Goal: Check status: Check status

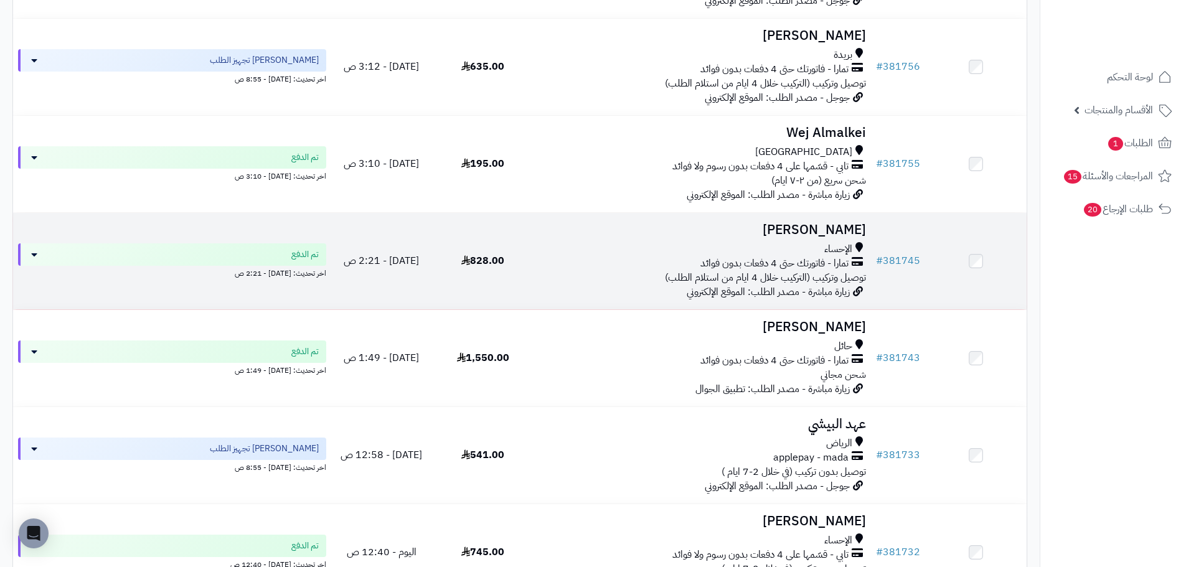
scroll to position [519, 0]
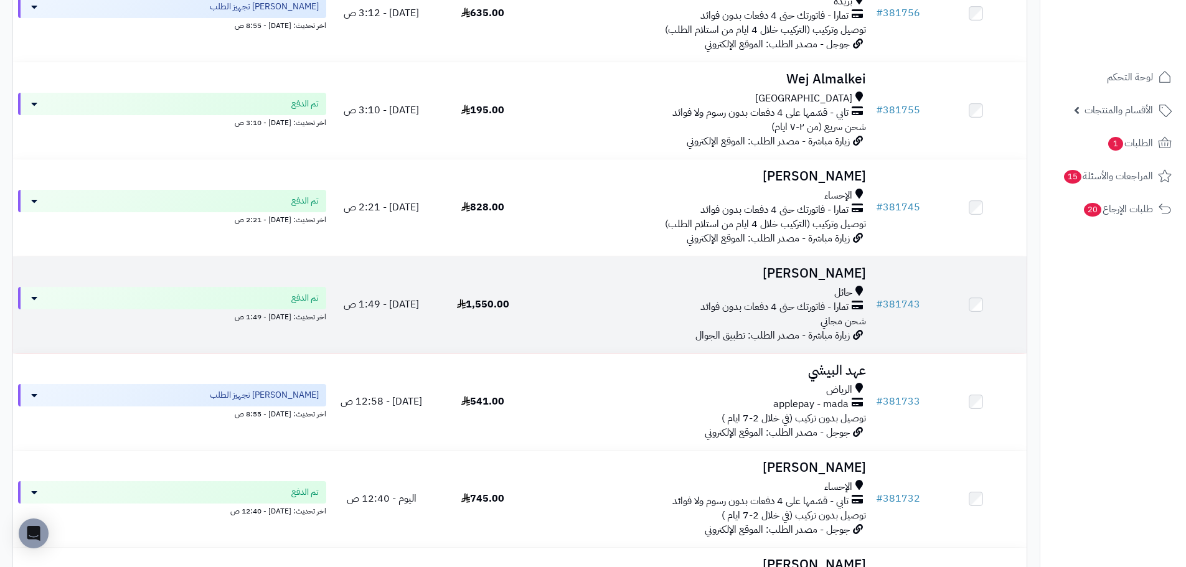
click at [580, 309] on div "تمارا - فاتورتك حتى 4 دفعات بدون فوائد" at bounding box center [701, 307] width 327 height 14
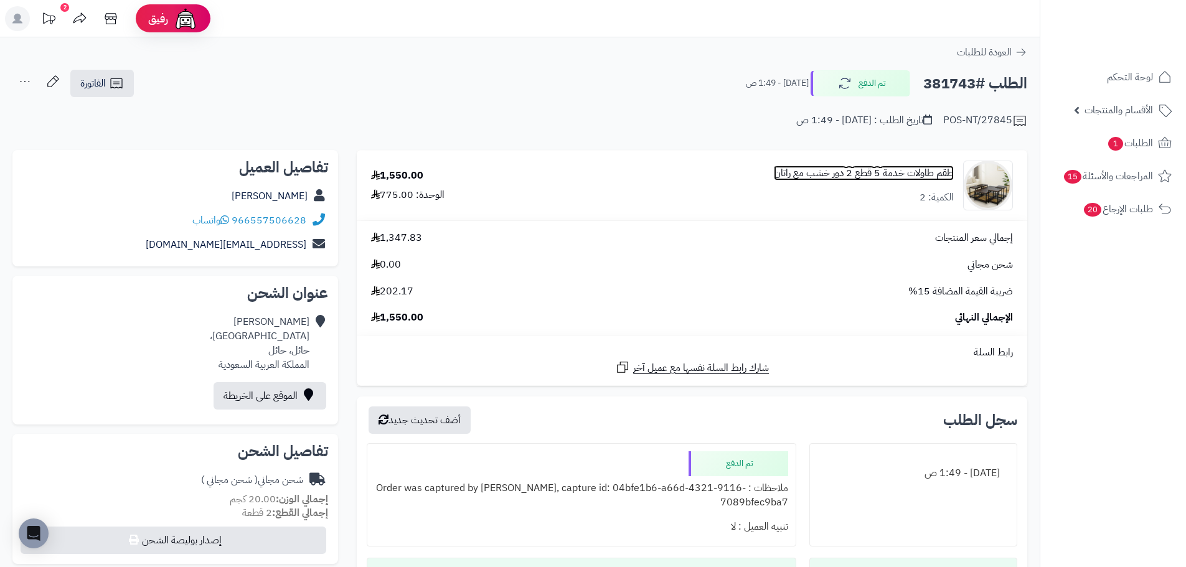
click at [923, 166] on link "طقم طاولات خدمة 5 قطع 2 دور خشب مع راتان" at bounding box center [864, 173] width 180 height 14
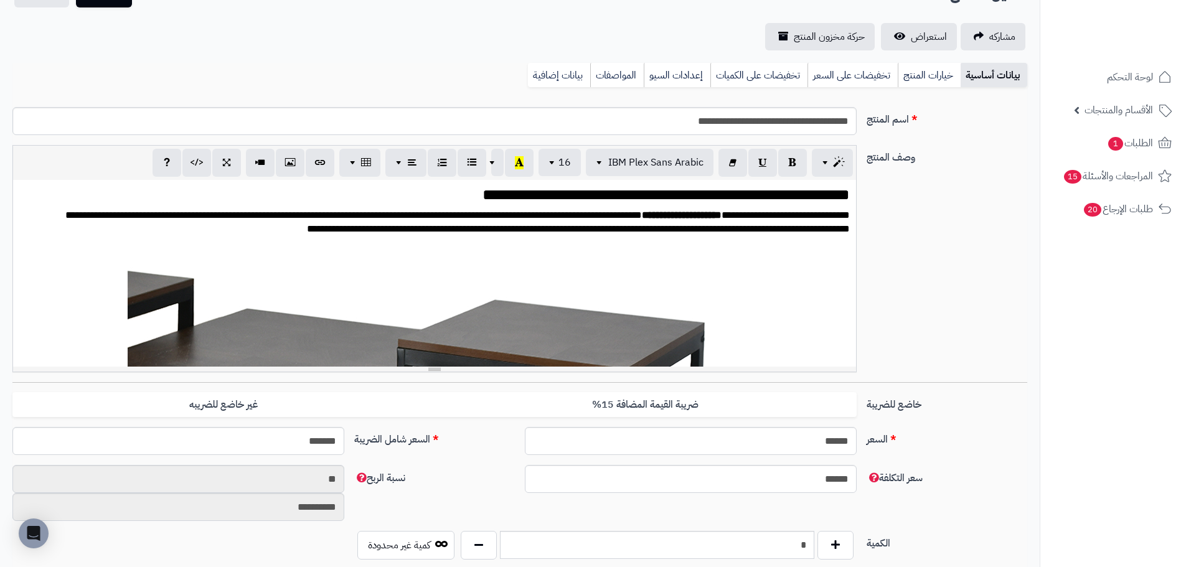
scroll to position [125, 0]
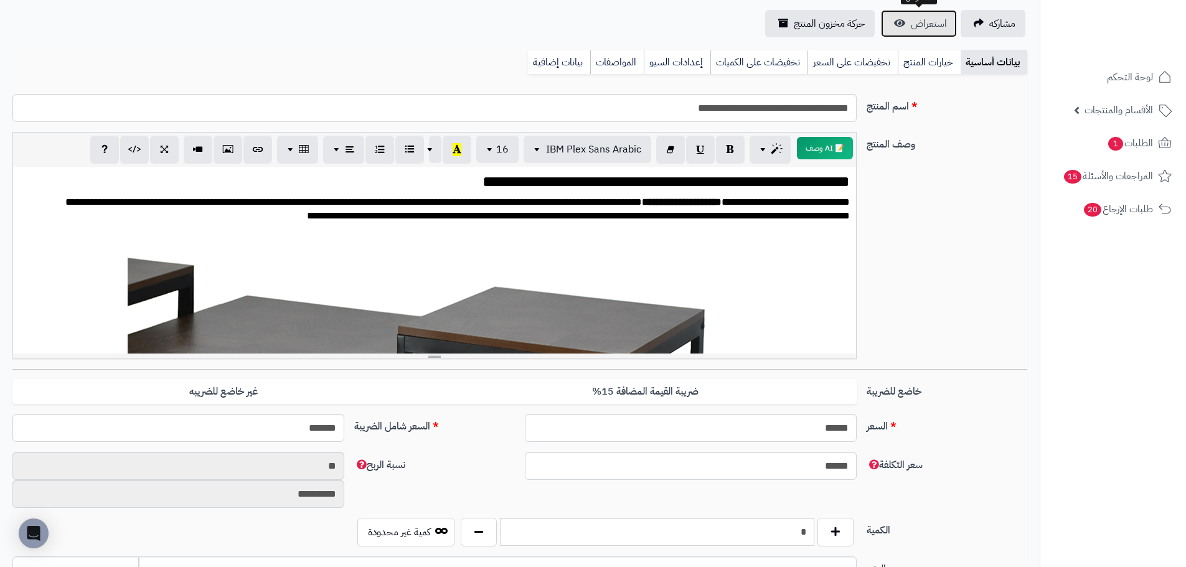
click at [921, 19] on span "استعراض" at bounding box center [929, 23] width 36 height 15
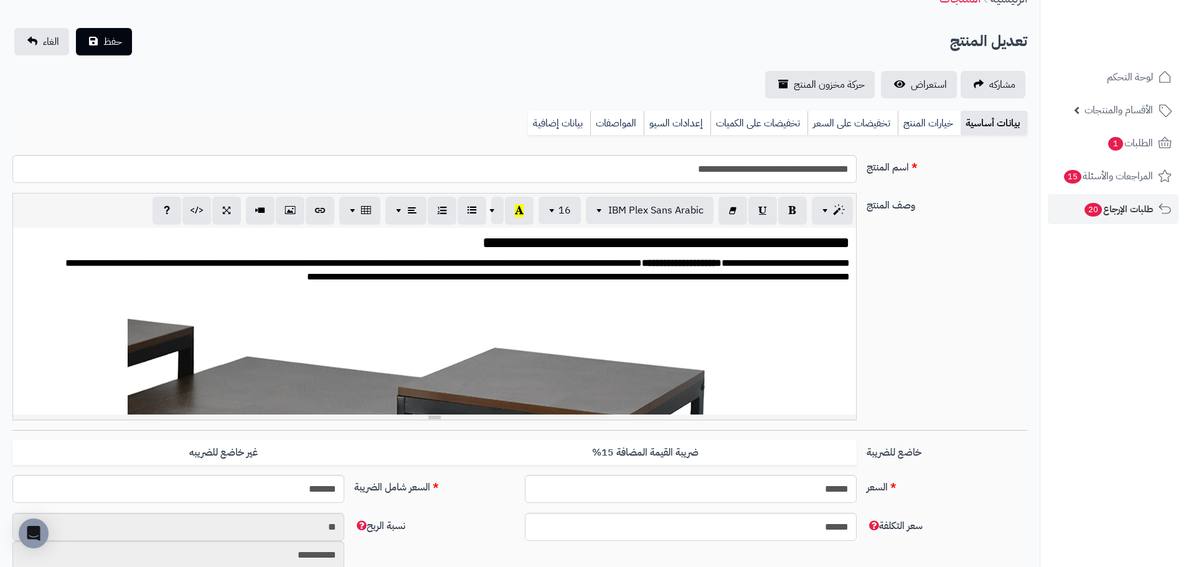
scroll to position [62, 0]
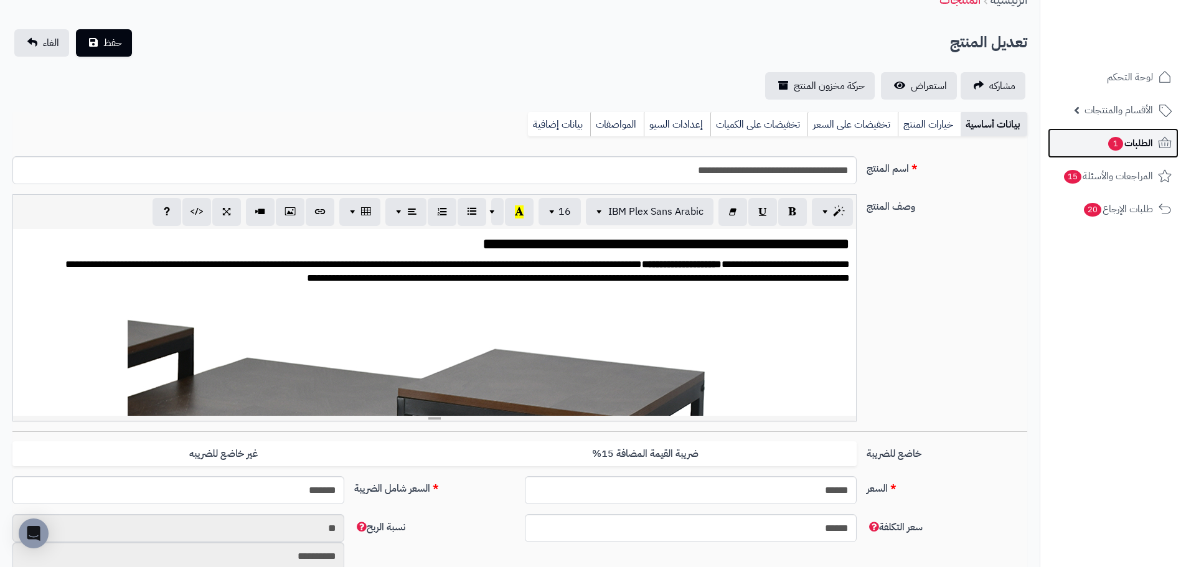
click at [1134, 138] on span "الطلبات 1" at bounding box center [1130, 142] width 46 height 17
